Goal: Task Accomplishment & Management: Manage account settings

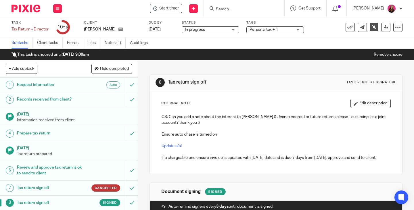
drag, startPoint x: 383, startPoint y: 56, endPoint x: 381, endPoint y: 55, distance: 3.0
click at [383, 56] on link "Remove snooze" at bounding box center [388, 55] width 29 height 4
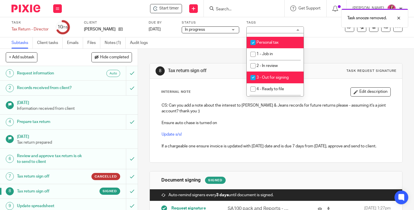
scroll to position [115, 0]
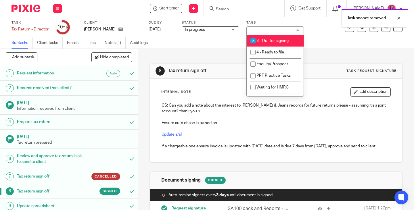
click at [272, 42] on span "3 - Out for signing" at bounding box center [273, 41] width 32 height 4
checkbox input "false"
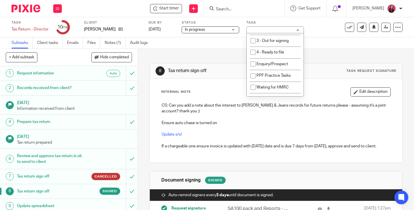
click at [323, 51] on div "8 Tax return sign off Task request signature Internal Note Edit description CS:…" at bounding box center [276, 162] width 253 height 227
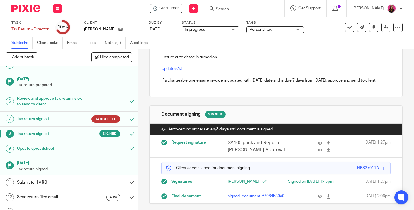
scroll to position [86, 0]
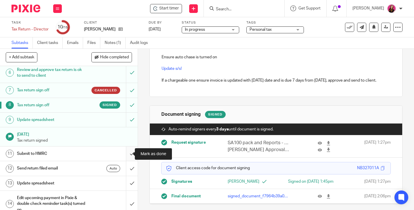
click at [126, 154] on input "submit" at bounding box center [69, 154] width 138 height 14
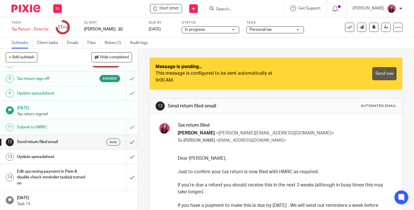
click at [384, 73] on link "Send now" at bounding box center [385, 73] width 24 height 13
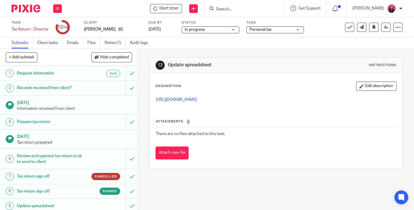
click at [197, 100] on link "https://docs.google.com/spreadsheets/d/12txNbY2JtOWOW-bO2A8kuvTpfL_sWeZgMyHH0_H…" at bounding box center [176, 100] width 41 height 4
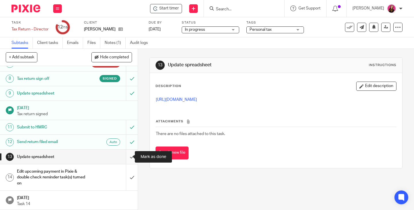
click at [127, 156] on input "submit" at bounding box center [69, 157] width 138 height 14
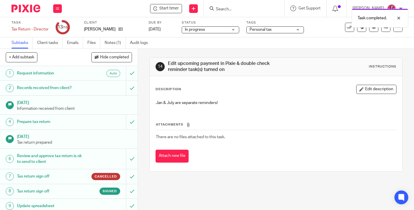
scroll to position [113, 0]
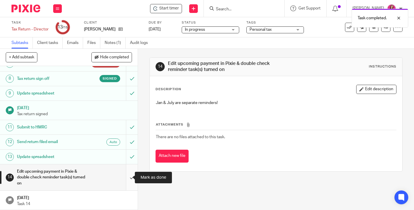
click at [126, 176] on input "submit" at bounding box center [69, 178] width 138 height 26
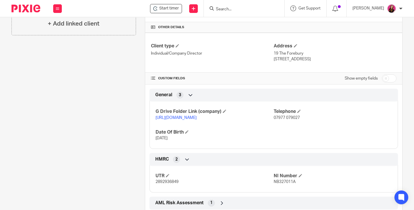
scroll to position [226, 0]
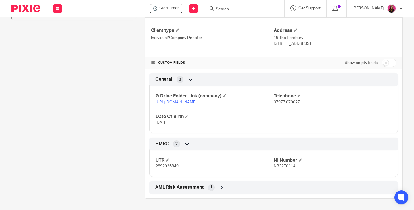
click at [383, 59] on input "checkbox" at bounding box center [389, 63] width 15 height 8
checkbox input "true"
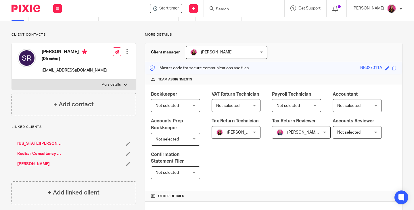
scroll to position [0, 0]
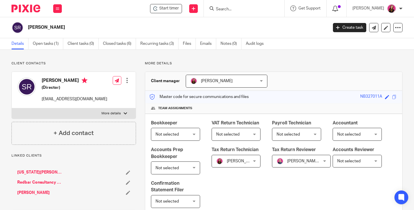
click at [338, 11] on icon at bounding box center [336, 9] width 6 height 6
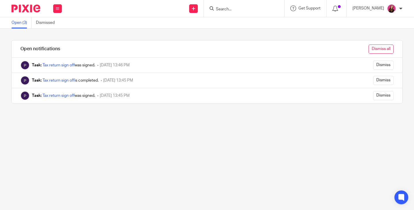
click at [369, 49] on input "Dismiss all" at bounding box center [381, 49] width 25 height 9
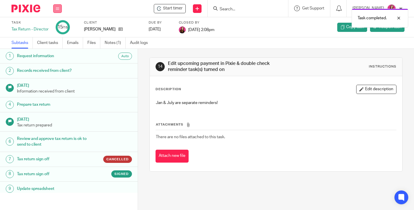
click at [59, 9] on button at bounding box center [57, 8] width 9 height 9
click at [56, 26] on link "Work" at bounding box center [55, 27] width 10 height 4
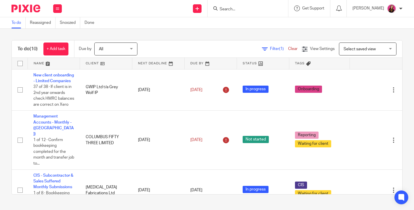
click at [255, 9] on input "Search" at bounding box center [245, 9] width 52 height 5
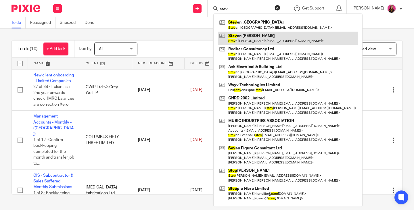
type input "stev"
click at [277, 35] on link at bounding box center [288, 38] width 140 height 13
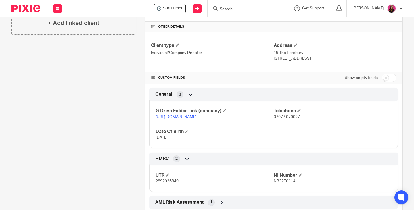
scroll to position [201, 0]
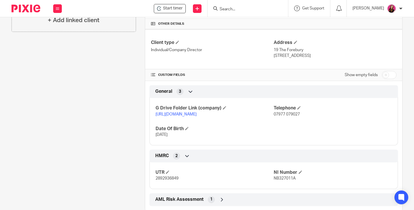
click at [197, 117] on link "[URL][DOMAIN_NAME]" at bounding box center [176, 114] width 41 height 4
